Goal: Information Seeking & Learning: Find specific fact

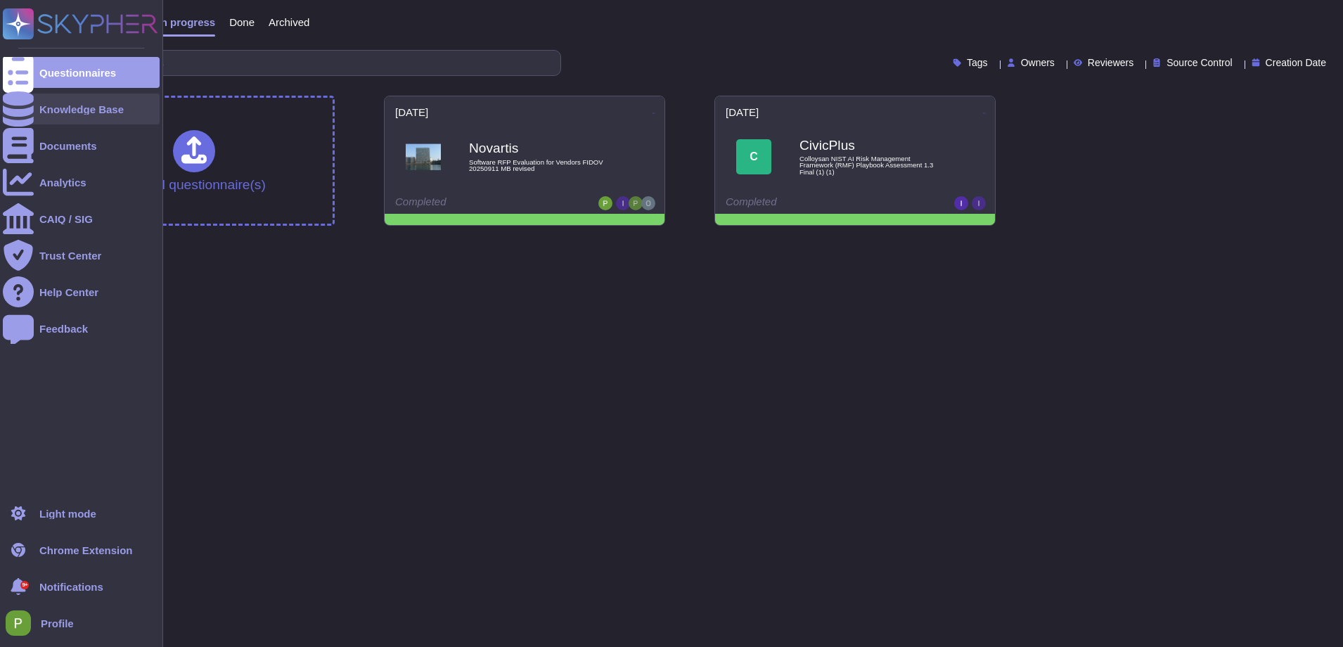
click at [39, 110] on div "Knowledge Base" at bounding box center [81, 109] width 84 height 11
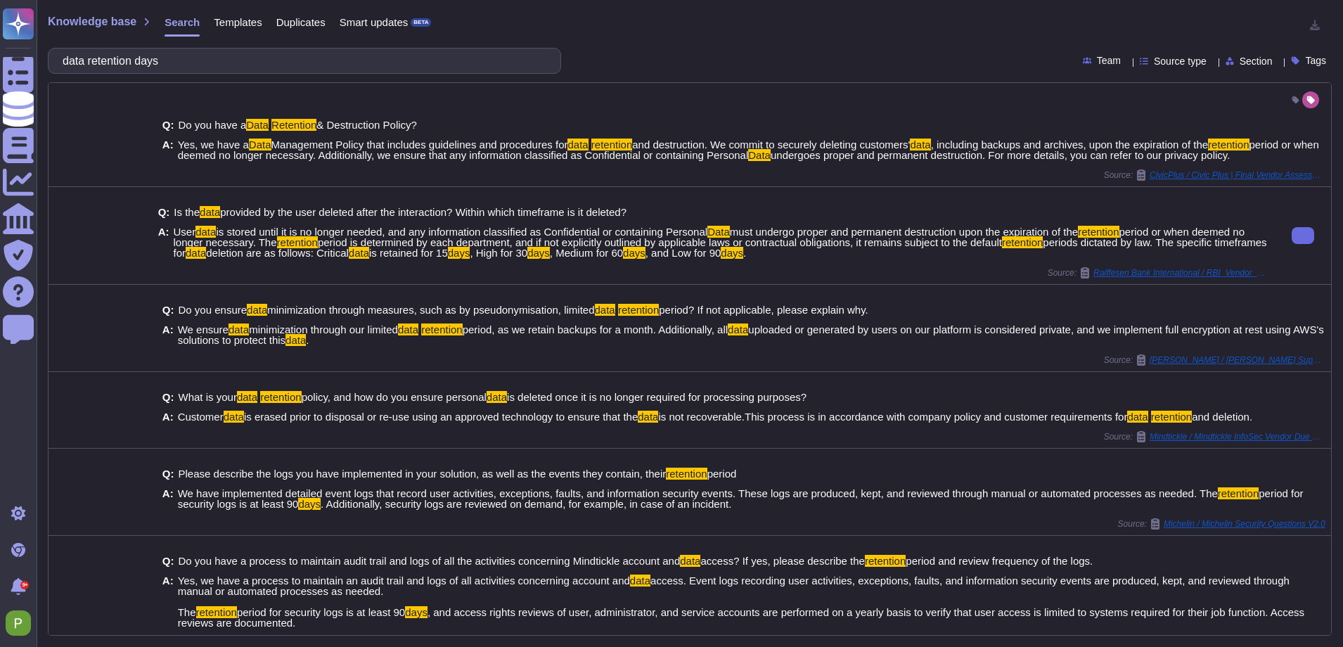
type input "data retention days"
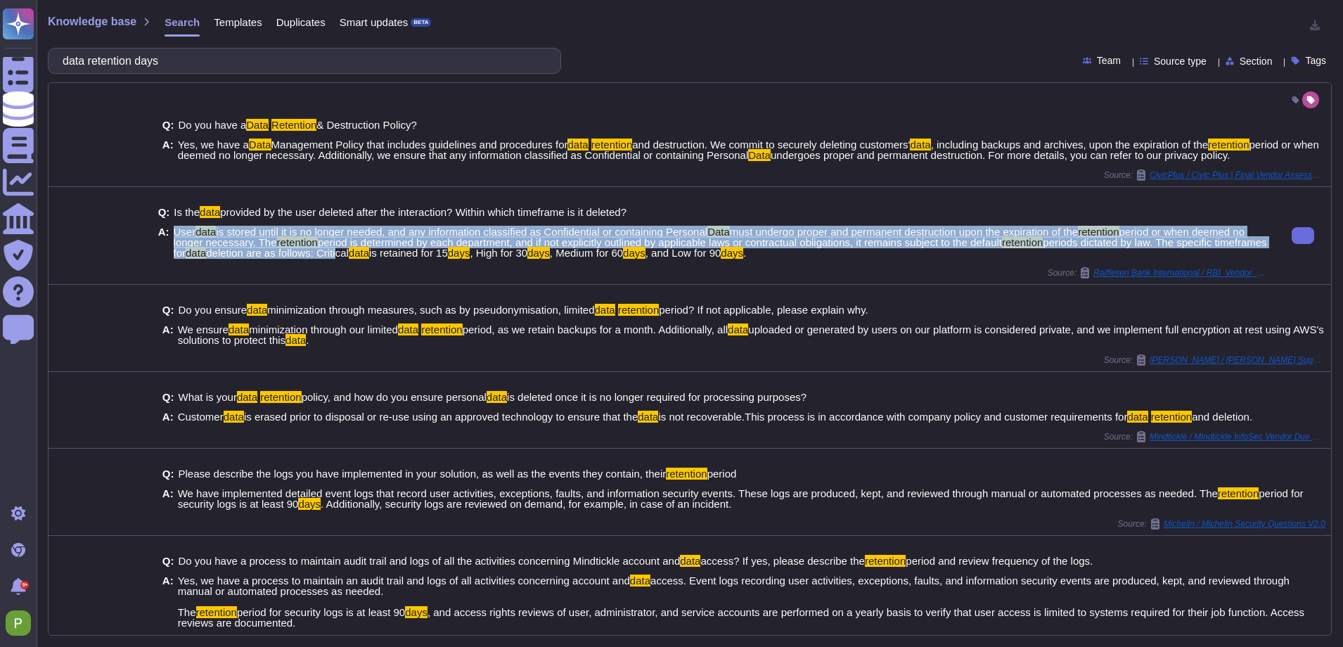
drag, startPoint x: 170, startPoint y: 261, endPoint x: 462, endPoint y: 264, distance: 291.7
click at [462, 258] on div "A: User data is stored until it is no longer needed, and any information classi…" at bounding box center [713, 242] width 1111 height 32
click at [349, 259] on span "deletion are as follows: Critical" at bounding box center [277, 253] width 143 height 12
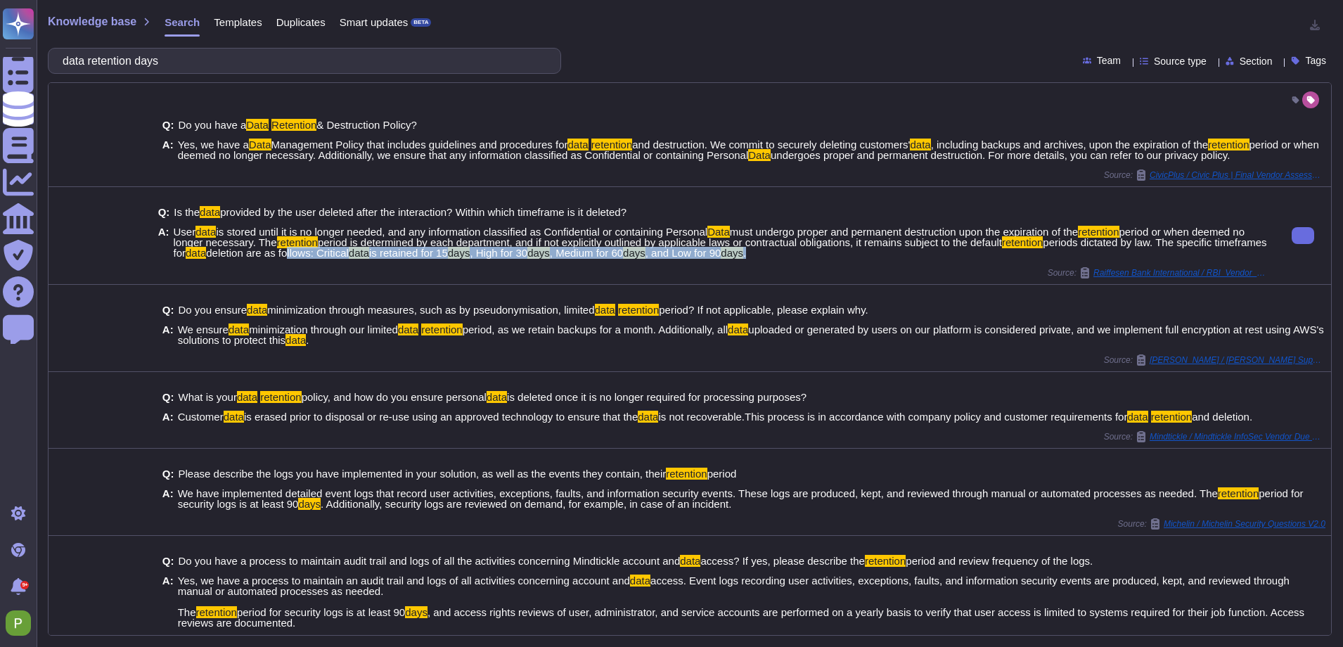
drag, startPoint x: 926, startPoint y: 263, endPoint x: 408, endPoint y: 267, distance: 517.3
click at [408, 258] on span "User data is stored until it is no longer needed, and any information classifie…" at bounding box center [721, 242] width 1095 height 32
click at [349, 259] on span "deletion are as follows: Critical" at bounding box center [277, 253] width 143 height 12
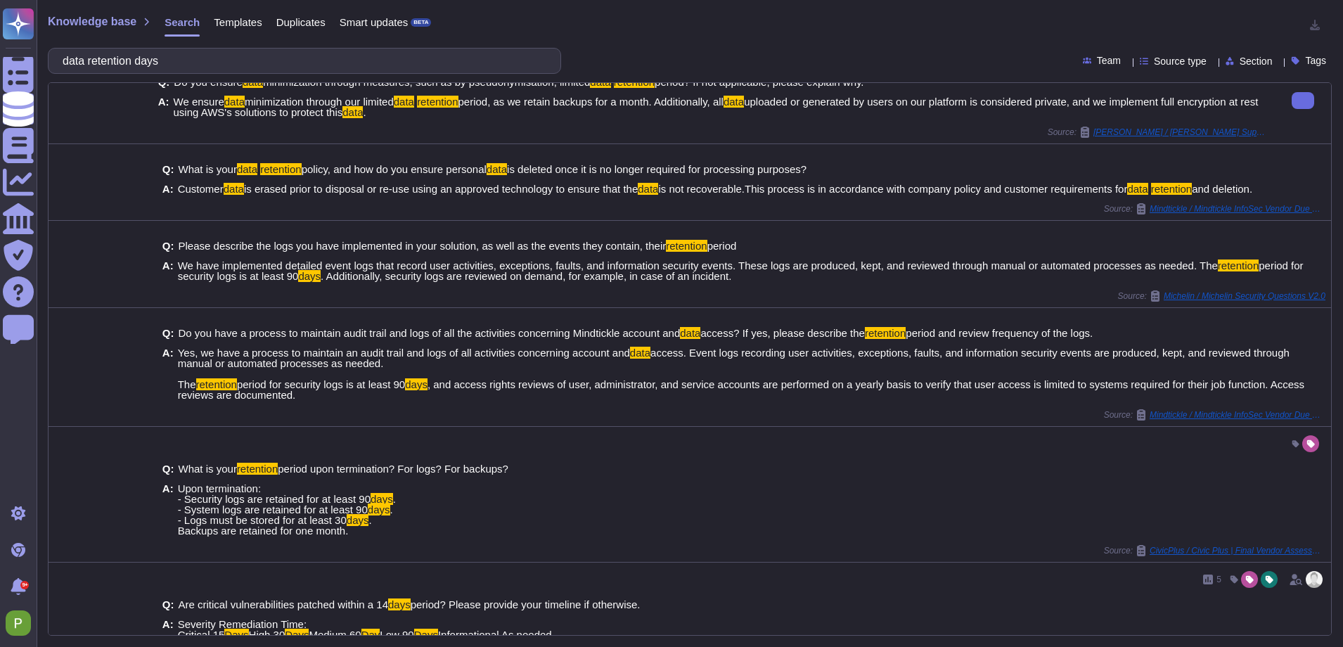
scroll to position [261, 0]
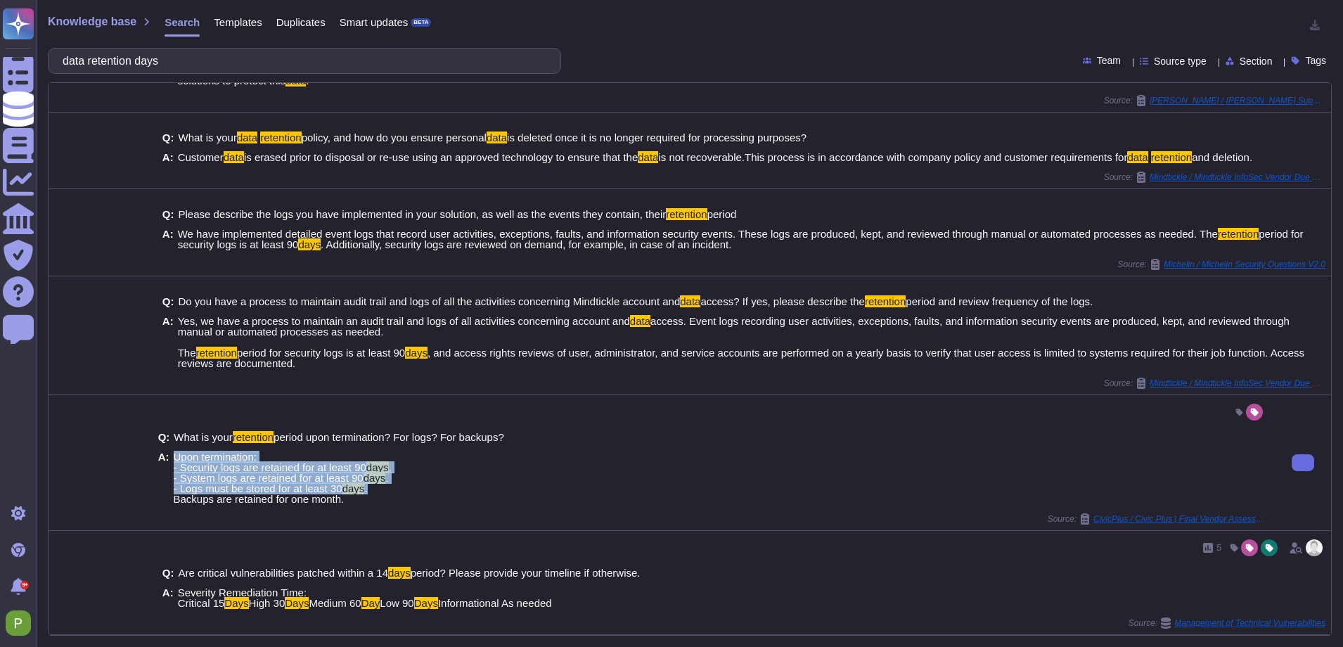
drag, startPoint x: 395, startPoint y: 500, endPoint x: 163, endPoint y: 476, distance: 233.3
click at [163, 476] on div "A: Upon termination: - Security logs are retained for at least 90 days . - Syst…" at bounding box center [713, 477] width 1111 height 53
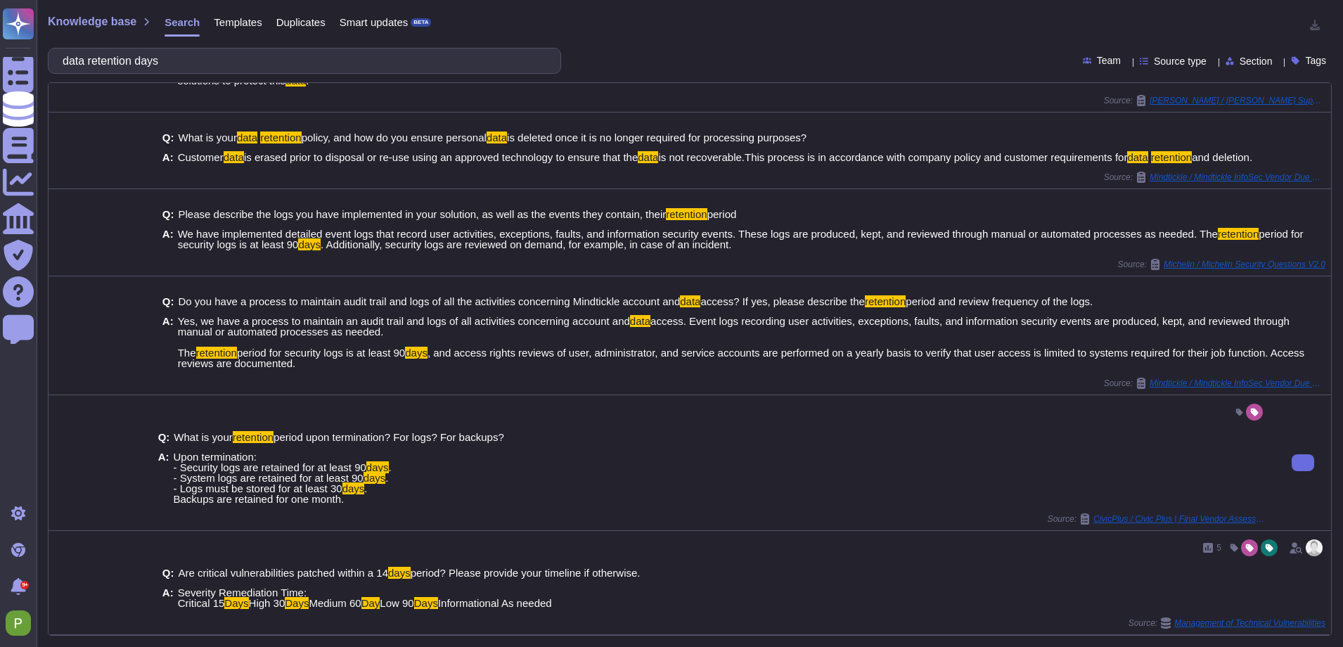
click at [355, 504] on span "Upon termination: - Security logs are retained for at least 90 days . - System …" at bounding box center [283, 477] width 218 height 53
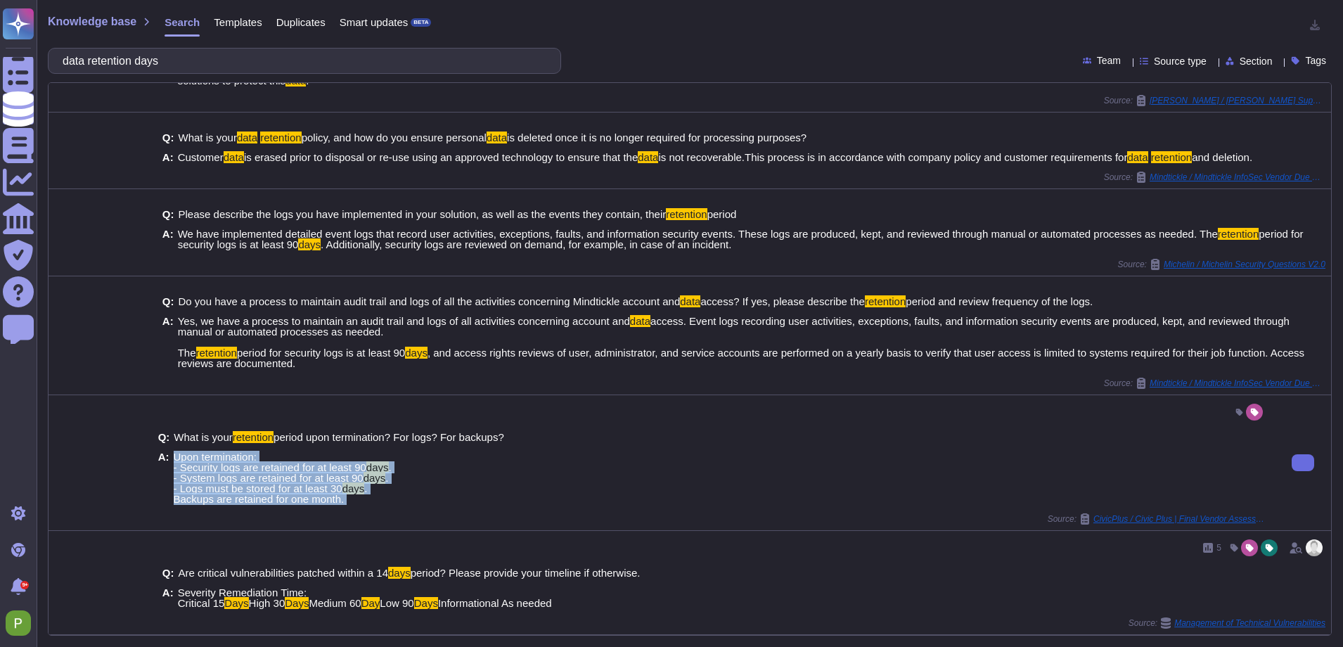
drag, startPoint x: 354, startPoint y: 511, endPoint x: 180, endPoint y: 469, distance: 179.3
click at [177, 469] on span "Upon termination: - Security logs are retained for at least 90 days . - System …" at bounding box center [283, 477] width 218 height 53
copy span "Upon termination: - Security logs are retained for at least 90 days . - System …"
